Goal: Task Accomplishment & Management: Manage account settings

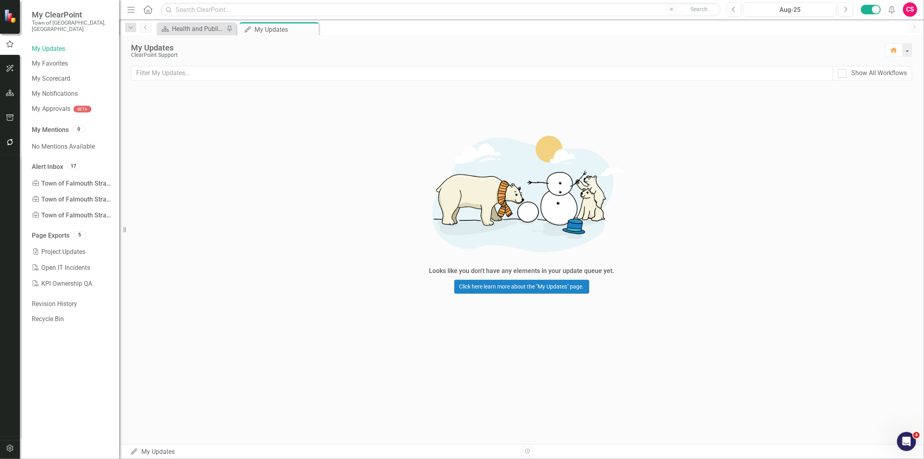
click at [11, 92] on icon "button" at bounding box center [10, 93] width 8 height 6
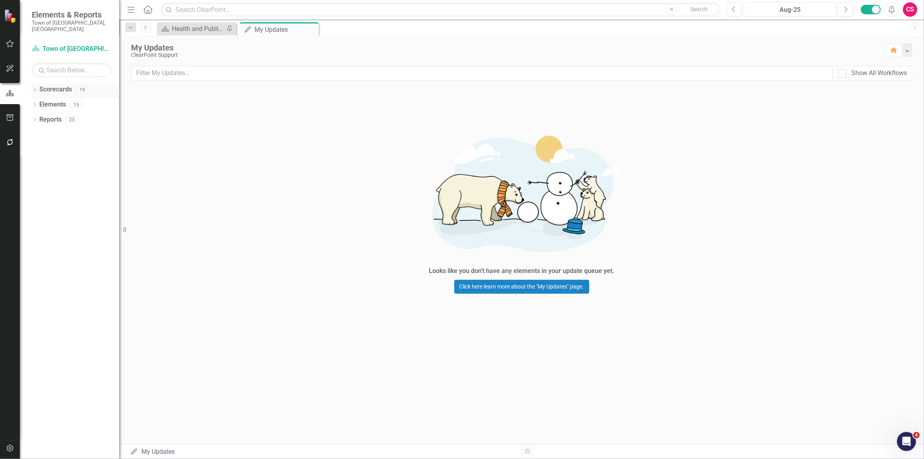
click at [35, 88] on icon "Dropdown" at bounding box center [35, 90] width 6 height 4
click at [39, 102] on icon "Dropdown" at bounding box center [39, 104] width 6 height 5
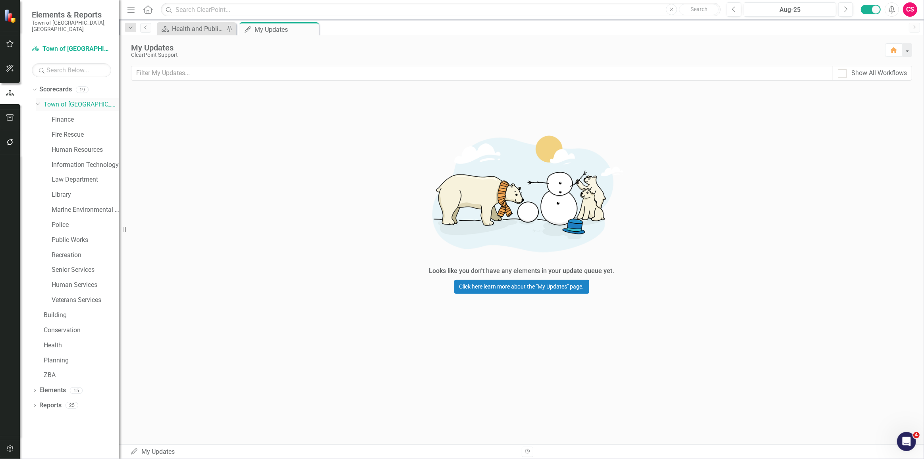
click at [39, 100] on icon "Dropdown" at bounding box center [38, 103] width 5 height 6
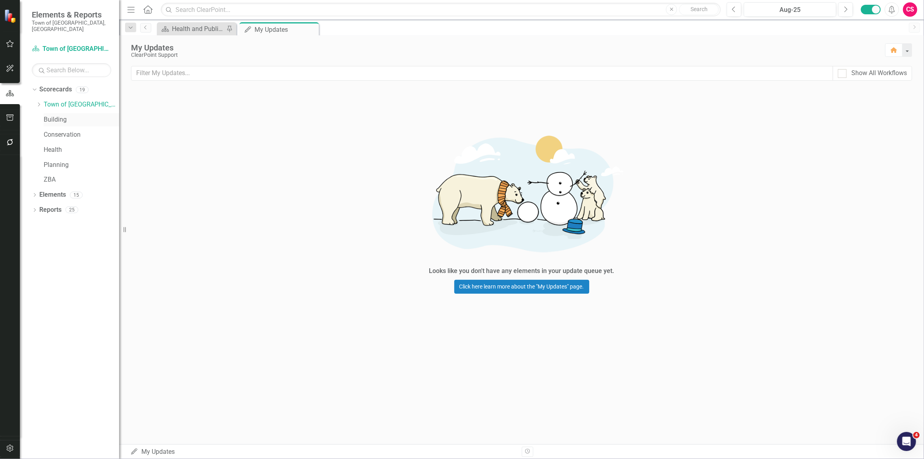
click at [61, 115] on link "Building" at bounding box center [81, 119] width 75 height 9
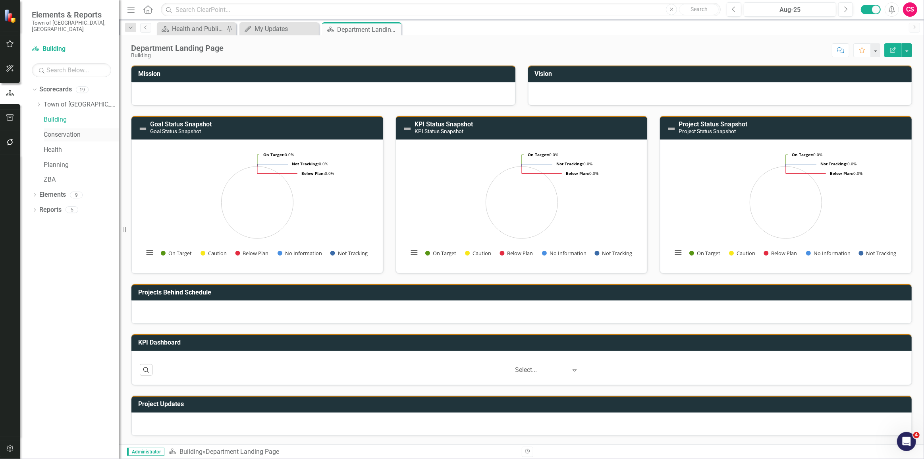
click at [58, 130] on link "Conservation" at bounding box center [81, 134] width 75 height 9
click at [54, 145] on link "Health" at bounding box center [81, 149] width 75 height 9
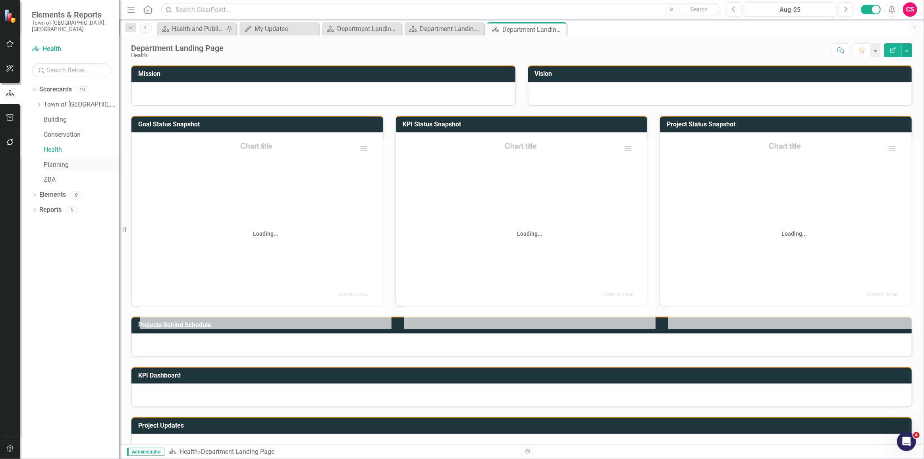
click at [56, 163] on div "Planning" at bounding box center [81, 165] width 75 height 13
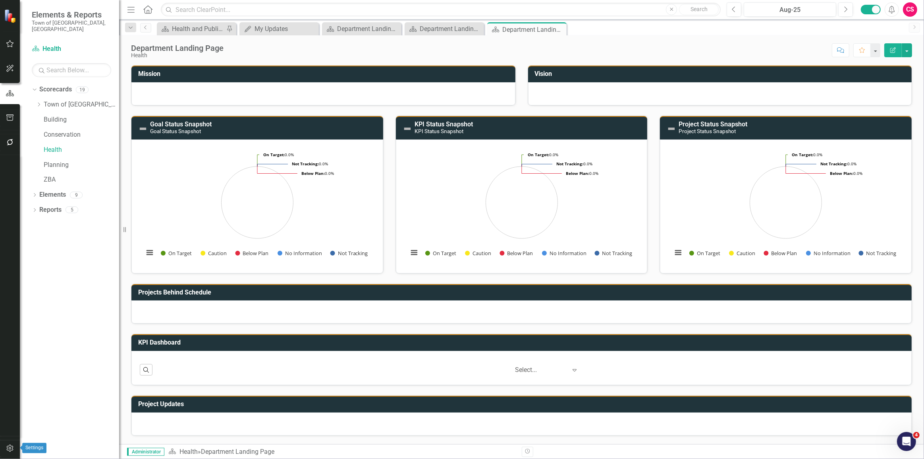
click at [14, 451] on button "button" at bounding box center [10, 448] width 18 height 17
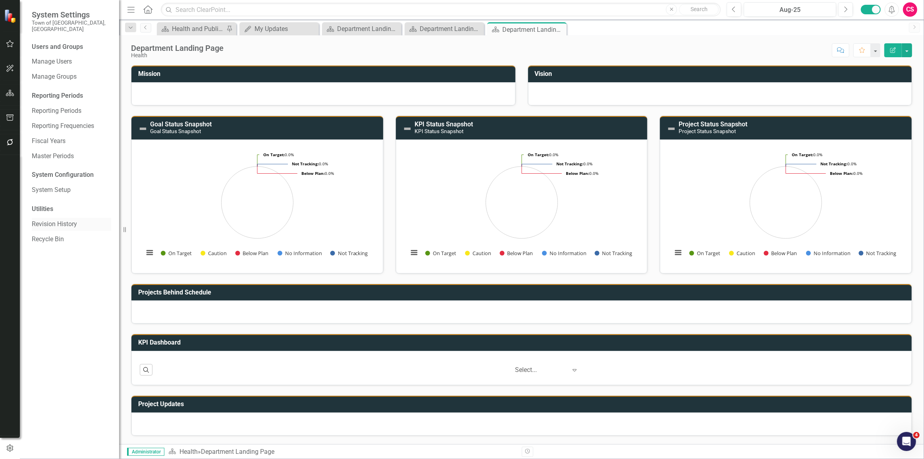
click at [46, 220] on link "Revision History" at bounding box center [71, 224] width 79 height 9
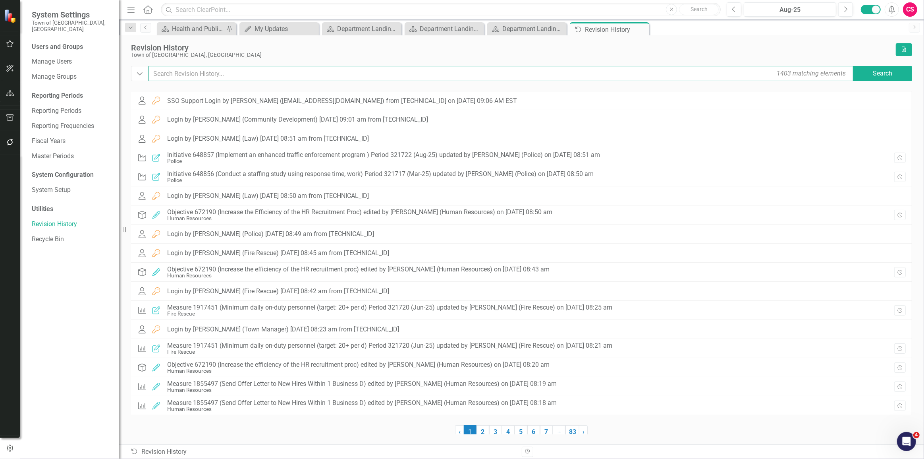
click at [229, 73] on input "text" at bounding box center [502, 73] width 706 height 15
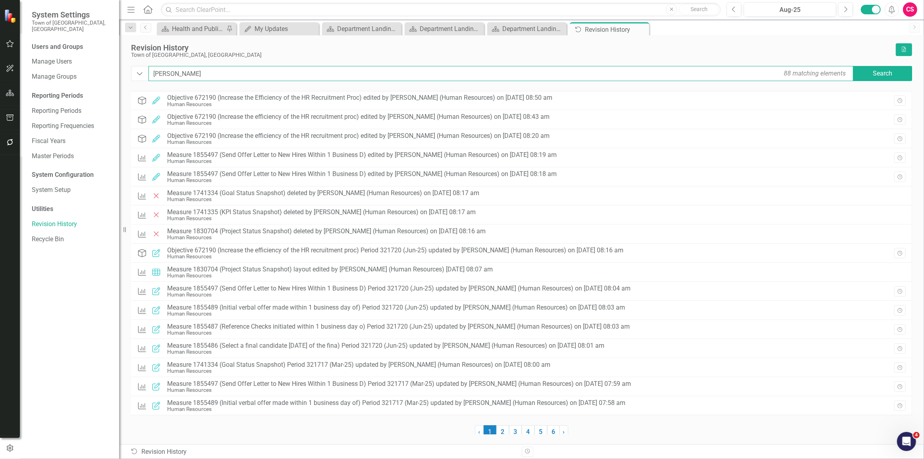
type input "[PERSON_NAME]"
click at [5, 94] on button "button" at bounding box center [10, 93] width 18 height 17
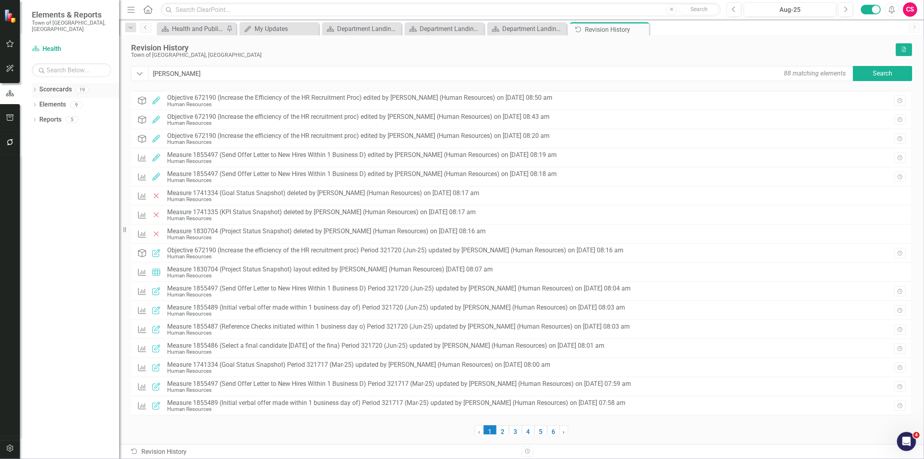
click at [35, 88] on icon "Dropdown" at bounding box center [35, 90] width 6 height 4
click at [40, 101] on div "Dropdown" at bounding box center [39, 104] width 6 height 7
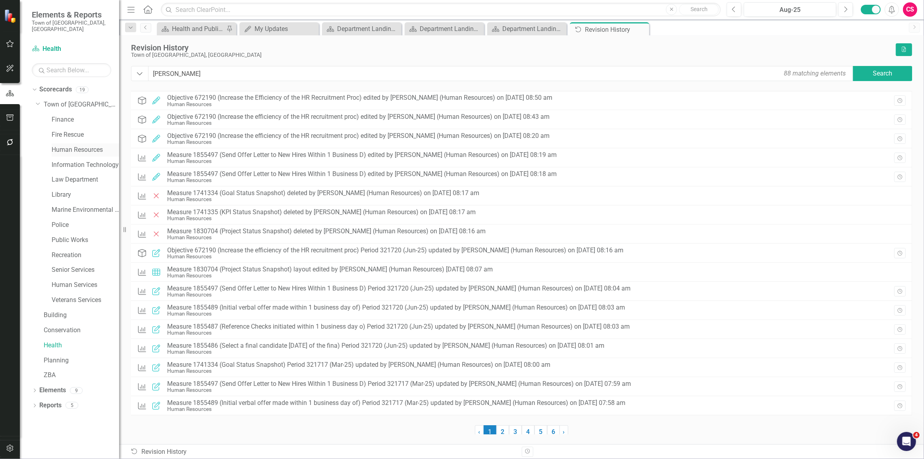
click at [61, 145] on link "Human Resources" at bounding box center [86, 149] width 68 height 9
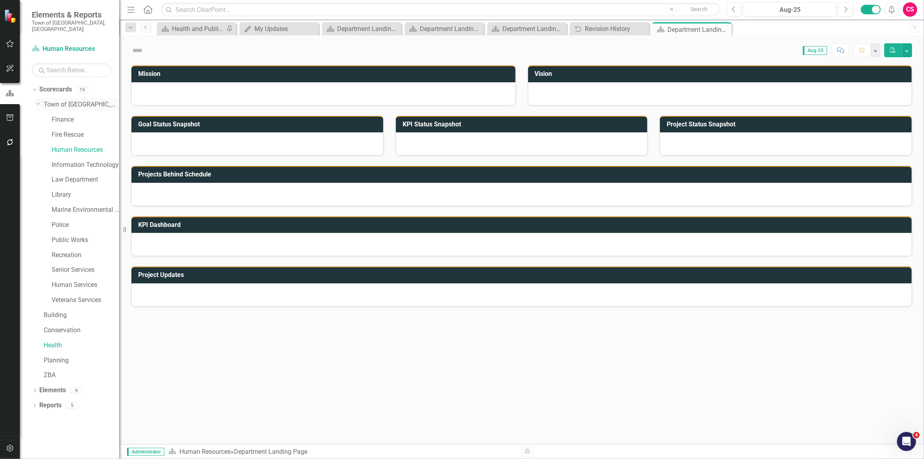
click at [37, 100] on icon "Dropdown" at bounding box center [38, 103] width 5 height 6
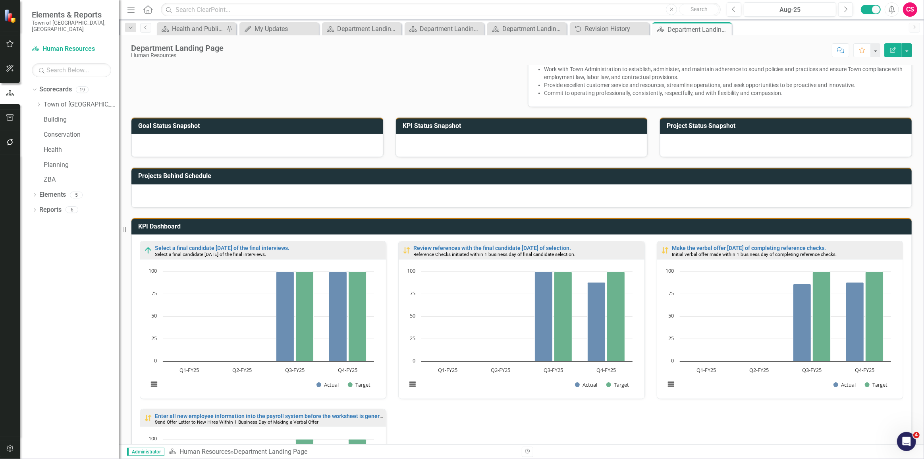
scroll to position [246, 0]
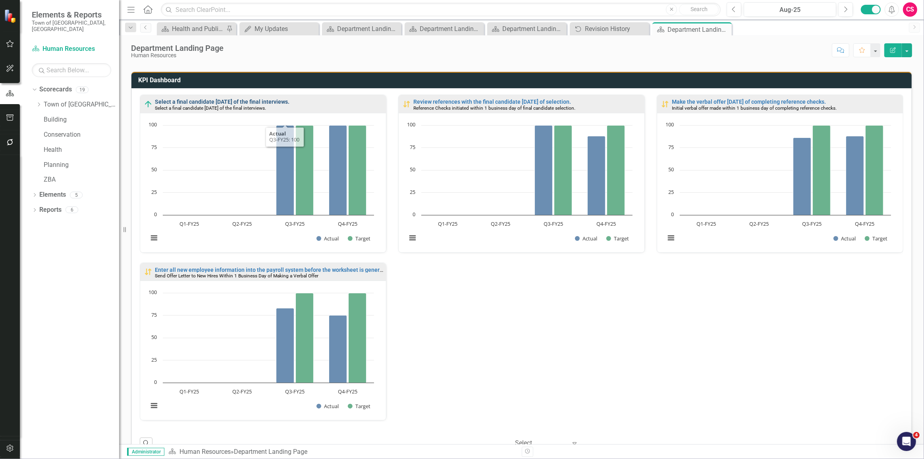
click at [240, 103] on link "Select a final candidate [DATE] of the final interviews." at bounding box center [222, 102] width 135 height 6
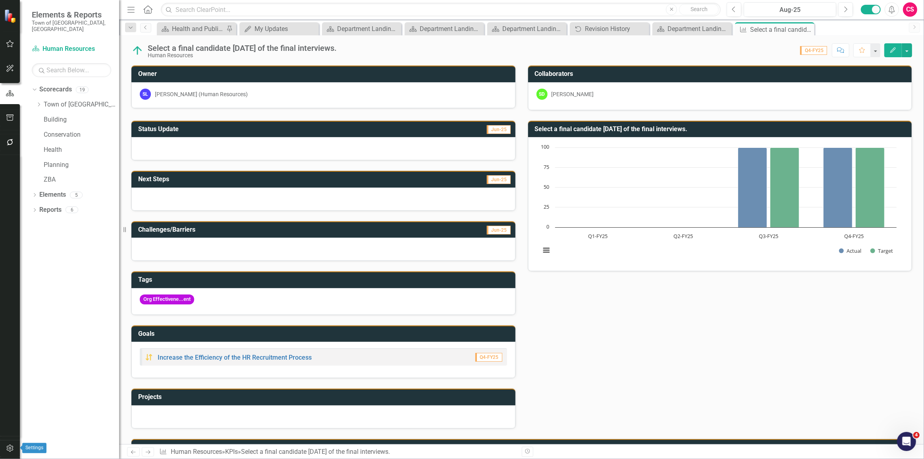
click at [17, 444] on button "button" at bounding box center [10, 448] width 18 height 17
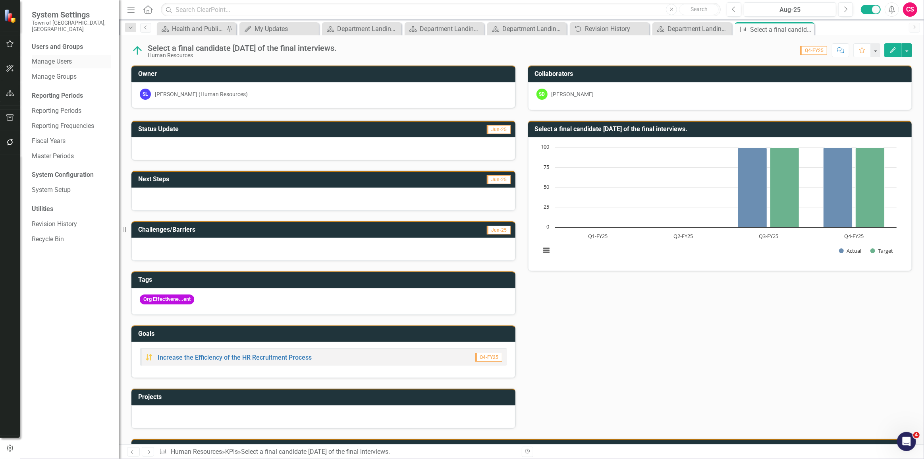
click at [50, 55] on div "Manage Users" at bounding box center [71, 61] width 79 height 13
click at [50, 57] on link "Manage Users" at bounding box center [71, 61] width 79 height 9
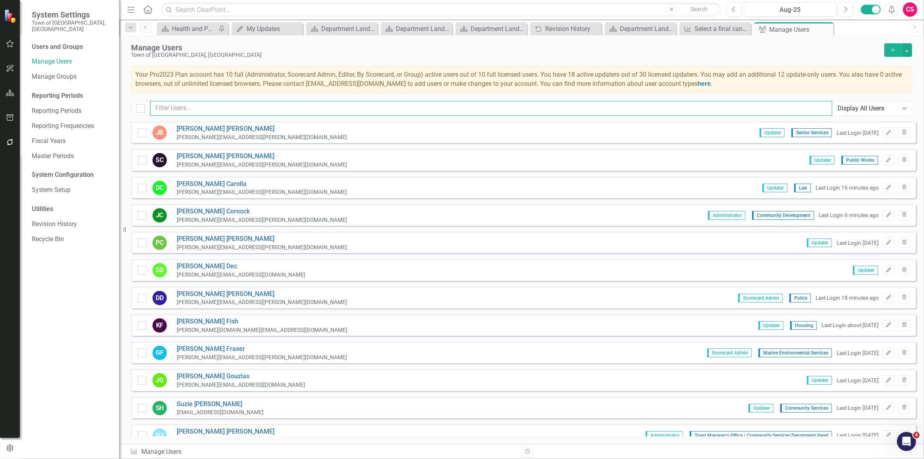
click at [258, 106] on input "text" at bounding box center [491, 108] width 682 height 15
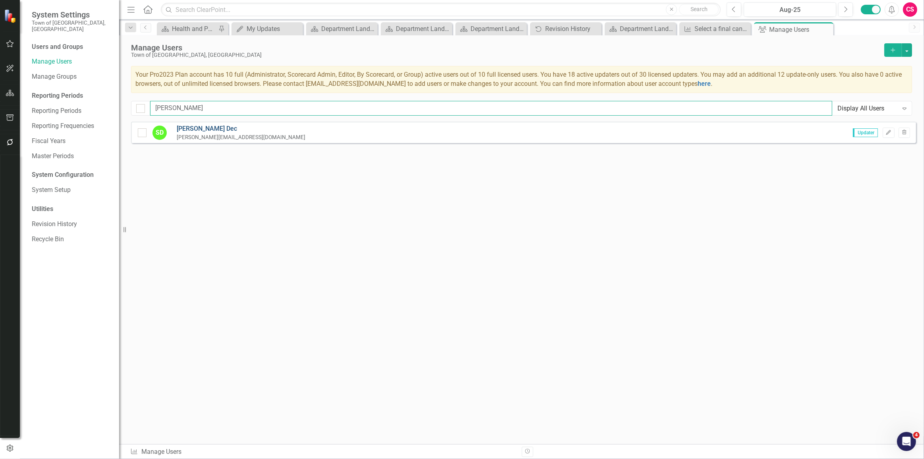
type input "[PERSON_NAME]"
click at [197, 130] on link "[PERSON_NAME]" at bounding box center [241, 128] width 129 height 9
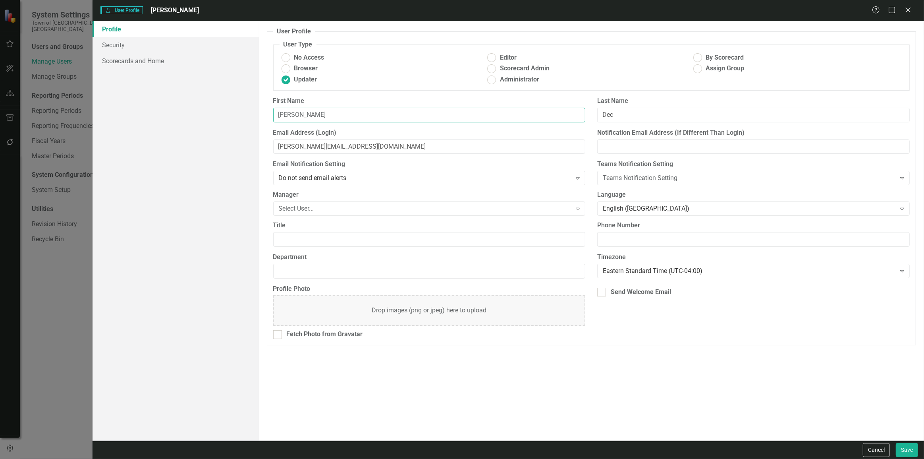
click at [302, 119] on input "[PERSON_NAME]" at bounding box center [429, 115] width 313 height 15
type input "[PERSON_NAME]"
click at [187, 64] on link "Scorecards and Home" at bounding box center [176, 61] width 166 height 16
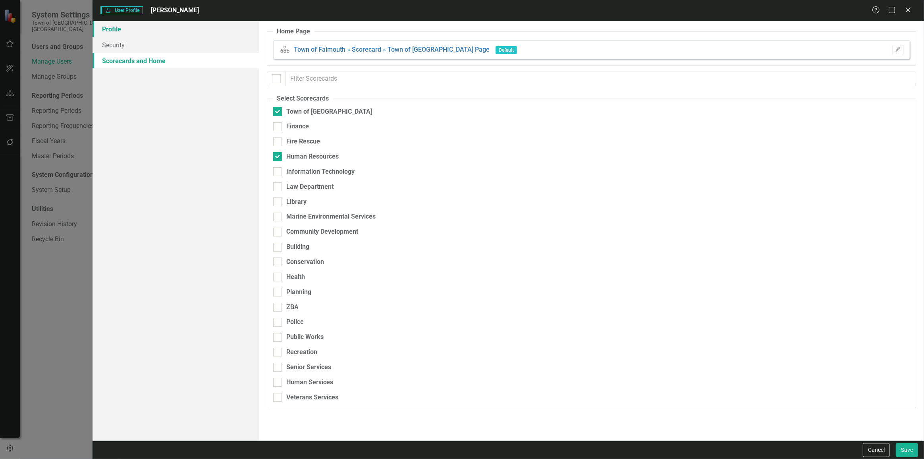
click at [144, 29] on link "Profile" at bounding box center [176, 29] width 166 height 16
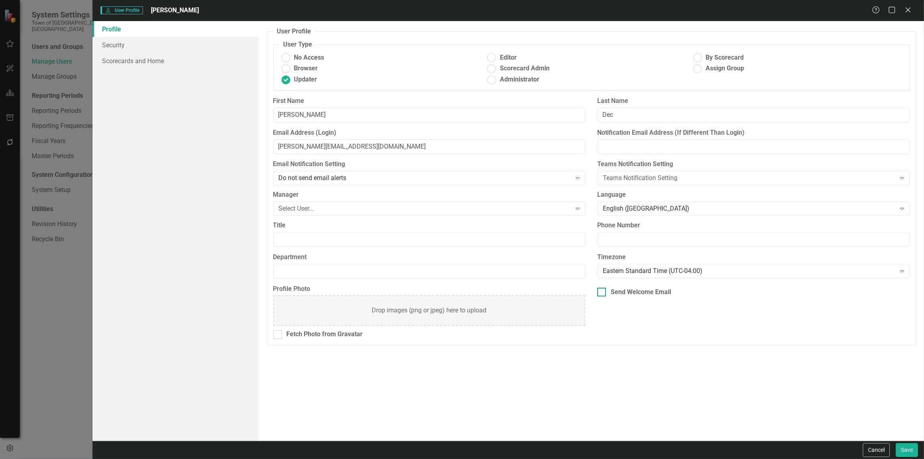
click at [652, 288] on div "Send Welcome Email" at bounding box center [641, 292] width 60 height 9
click at [603, 288] on input "Send Welcome Email" at bounding box center [599, 290] width 5 height 5
checkbox input "true"
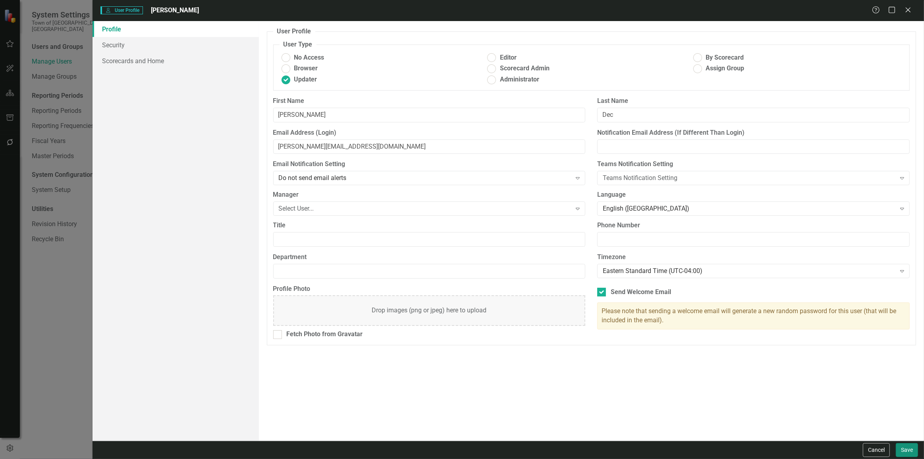
click at [912, 447] on button "Save" at bounding box center [907, 450] width 22 height 14
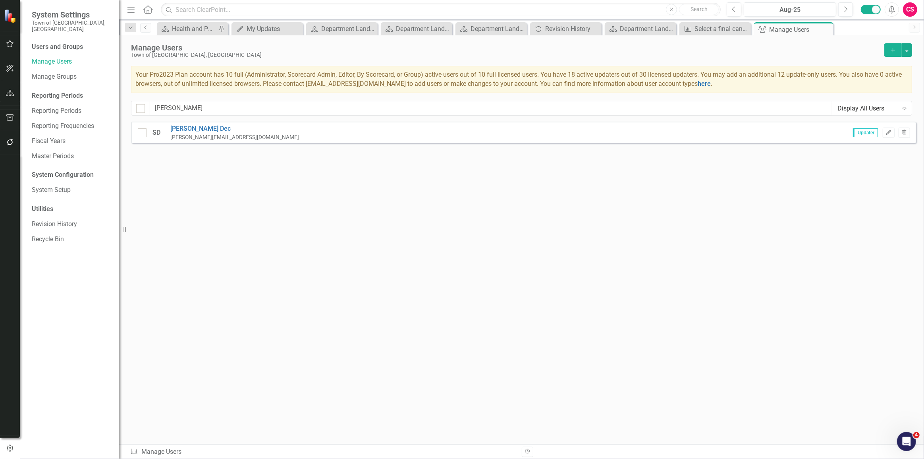
click at [216, 73] on span "Your Pro2023 Plan account has 10 full (Administrator, Scorecard Admin, Editor, …" at bounding box center [518, 79] width 767 height 17
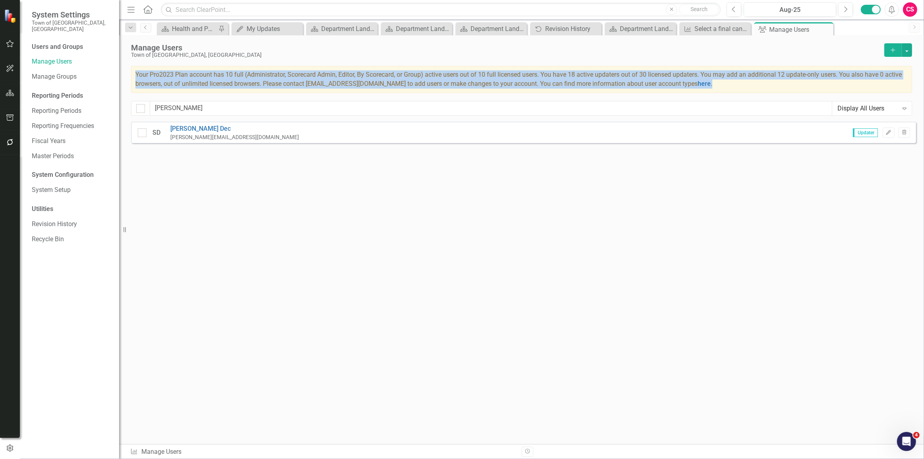
click at [216, 73] on span "Your Pro2023 Plan account has 10 full (Administrator, Scorecard Admin, Editor, …" at bounding box center [518, 79] width 767 height 17
click at [216, 74] on span "Your Pro2023 Plan account has 10 full (Administrator, Scorecard Admin, Editor, …" at bounding box center [518, 79] width 767 height 17
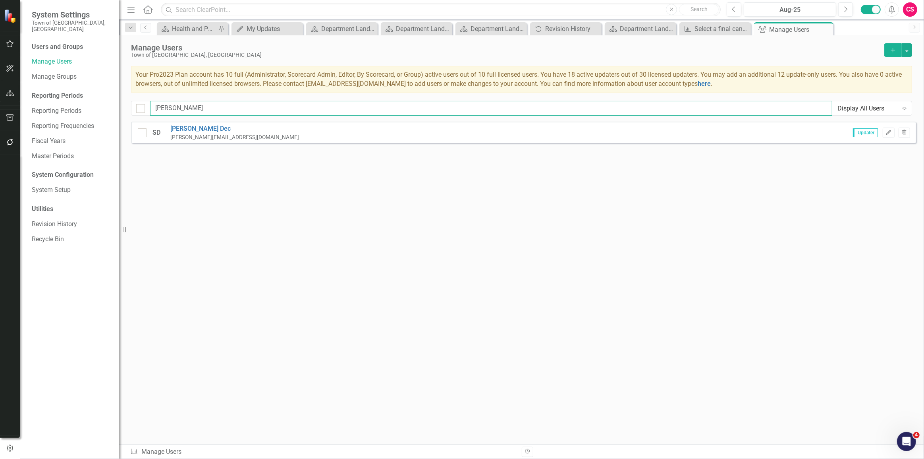
click at [218, 106] on input "[PERSON_NAME]" at bounding box center [491, 108] width 682 height 15
click at [249, 231] on div "Sorry, no results found. SD [PERSON_NAME] Dec [PERSON_NAME][EMAIL_ADDRESS][DOMA…" at bounding box center [521, 279] width 805 height 315
drag, startPoint x: 182, startPoint y: 107, endPoint x: 118, endPoint y: 114, distance: 64.3
click at [118, 114] on div "System Settings Town of [GEOGRAPHIC_DATA], [GEOGRAPHIC_DATA] Users and Groups M…" at bounding box center [462, 229] width 924 height 459
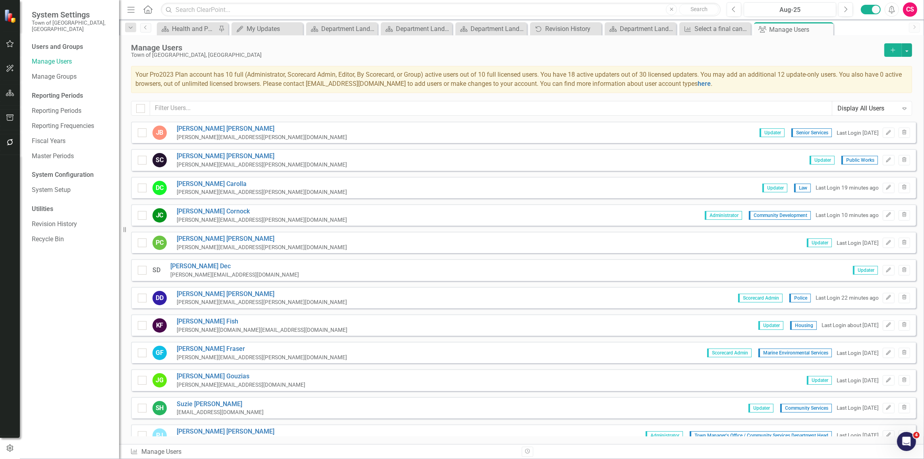
click at [197, 83] on span "Your Pro2023 Plan account has 10 full (Administrator, Scorecard Admin, Editor, …" at bounding box center [518, 79] width 767 height 17
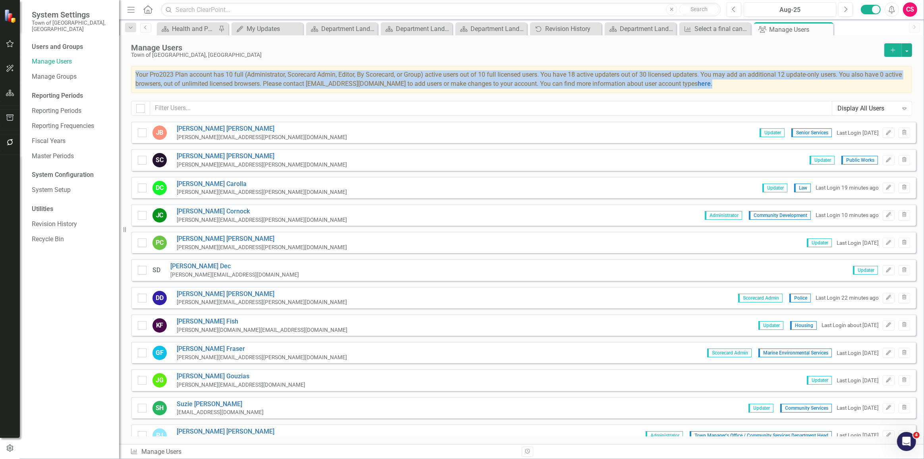
click at [197, 83] on span "Your Pro2023 Plan account has 10 full (Administrator, Scorecard Admin, Editor, …" at bounding box center [518, 79] width 767 height 17
click at [210, 83] on span "Your Pro2023 Plan account has 10 full (Administrator, Scorecard Admin, Editor, …" at bounding box center [518, 79] width 767 height 17
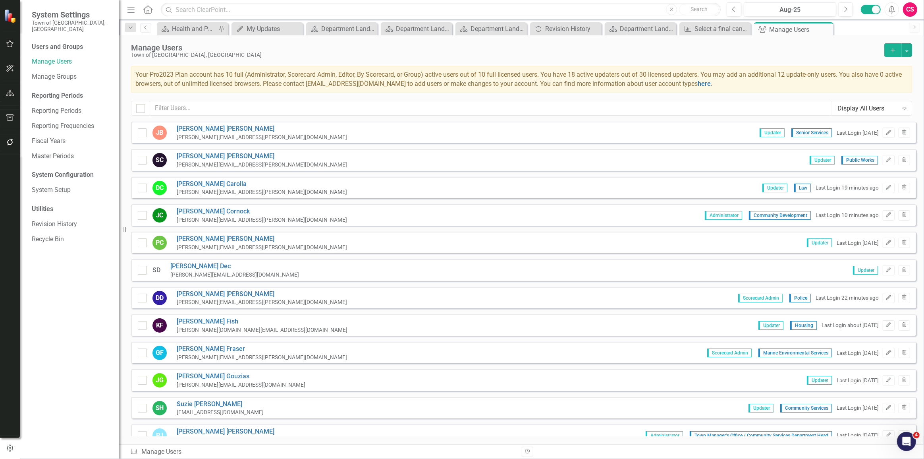
click at [221, 52] on div "Town of [GEOGRAPHIC_DATA], [GEOGRAPHIC_DATA]" at bounding box center [506, 55] width 750 height 6
